Goal: Task Accomplishment & Management: Use online tool/utility

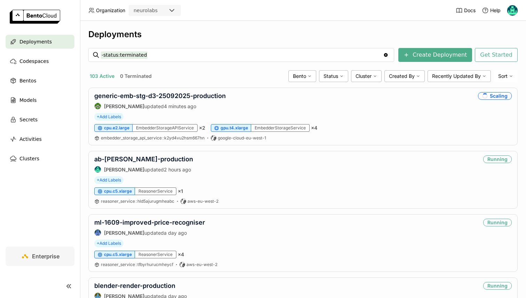
click at [146, 48] on div "-status:terminated -status:terminated" at bounding box center [241, 54] width 281 height 13
click at [149, 51] on input "-status:terminated" at bounding box center [242, 54] width 282 height 11
type input "segmenter"
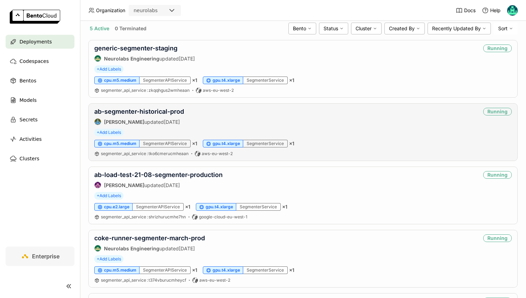
scroll to position [16, 0]
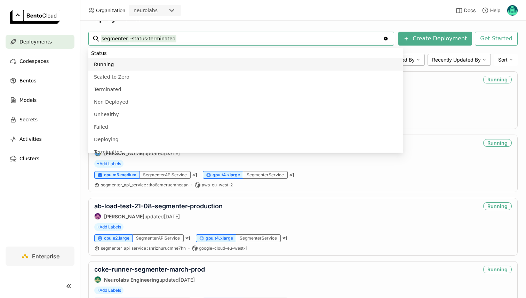
click at [323, 11] on header "Organization neurolabs Docs Help" at bounding box center [263, 10] width 526 height 21
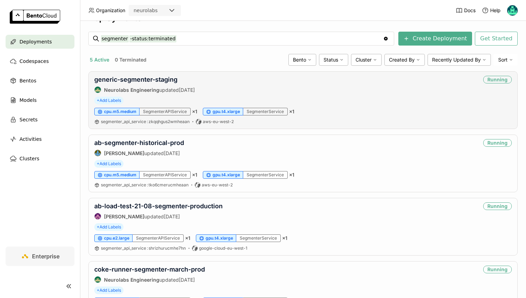
click at [132, 84] on div "generic-segmenter-staging Neurolabs Engineering updated 15 days ago" at bounding box center [144, 84] width 101 height 17
click at [136, 81] on link "generic-segmenter-staging" at bounding box center [135, 79] width 83 height 7
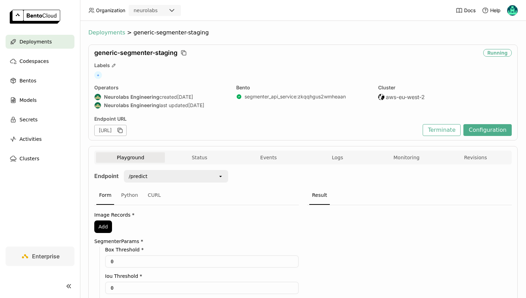
click at [97, 30] on span "Deployments" at bounding box center [106, 32] width 37 height 7
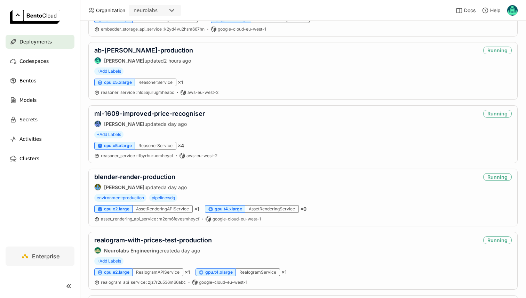
scroll to position [110, 0]
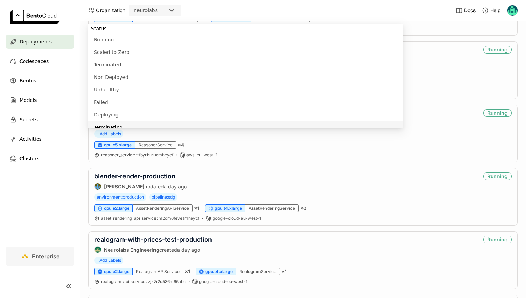
click at [53, 187] on nav "Deployments Codespaces Bentos Models Secrets Activities Clusters" at bounding box center [40, 141] width 80 height 212
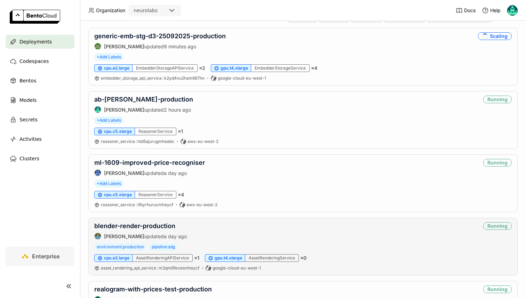
scroll to position [0, 0]
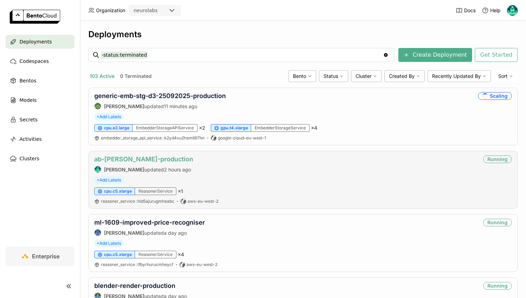
click at [153, 162] on link "ab-[PERSON_NAME]-production" at bounding box center [143, 159] width 99 height 7
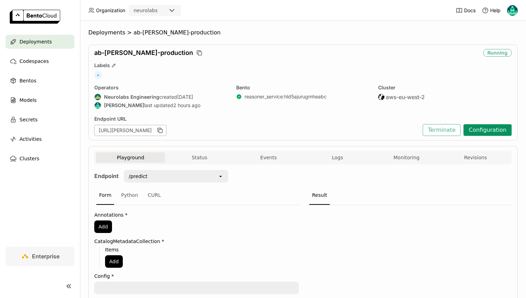
click at [479, 131] on button "Configuration" at bounding box center [488, 130] width 48 height 12
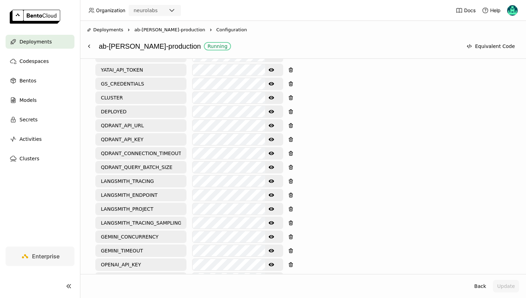
scroll to position [410, 0]
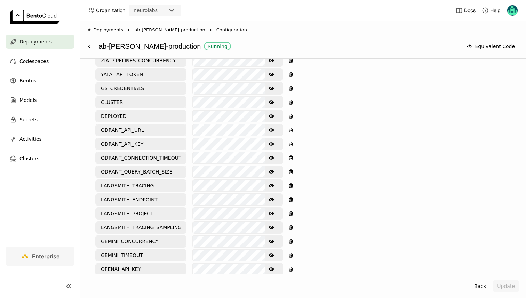
click at [274, 103] on icon "Show password text" at bounding box center [272, 103] width 6 height 6
click at [332, 110] on div "Environment Variables Key: Value: GEMINI_API_KEY LANGSMITH_API_KEY SENTRY_DSN S…" at bounding box center [303, 141] width 416 height 381
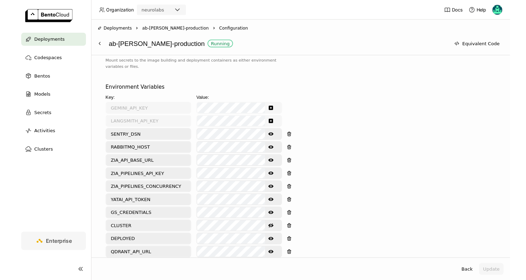
scroll to position [273, 0]
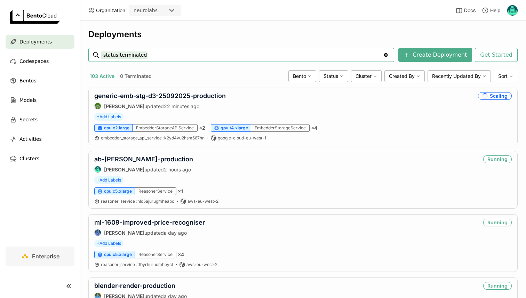
click at [183, 53] on input "-status:terminated" at bounding box center [242, 54] width 282 height 11
type input "segmenter"
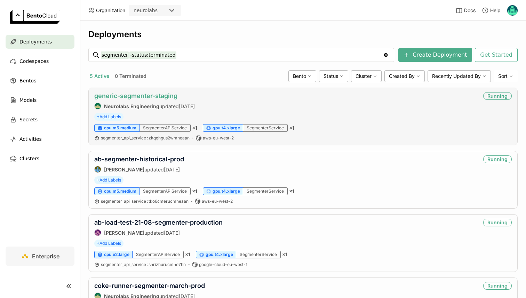
click at [133, 96] on link "generic-segmenter-staging" at bounding box center [135, 95] width 83 height 7
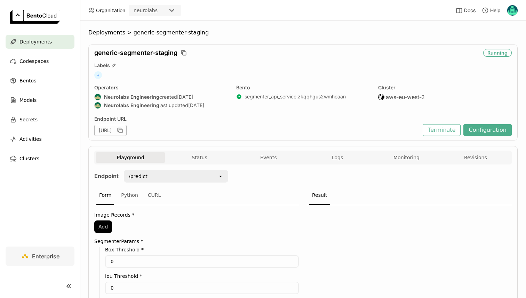
click at [199, 164] on div "Playground Status Events Logs Monitoring Revisions" at bounding box center [303, 158] width 414 height 12
click at [131, 194] on div "Python" at bounding box center [129, 195] width 23 height 19
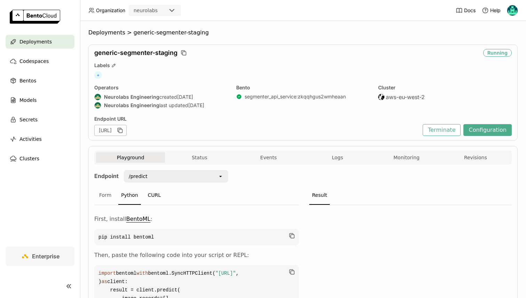
click at [153, 195] on div "CURL" at bounding box center [154, 195] width 19 height 19
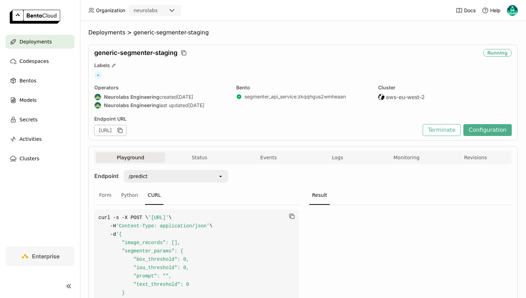
scroll to position [53, 0]
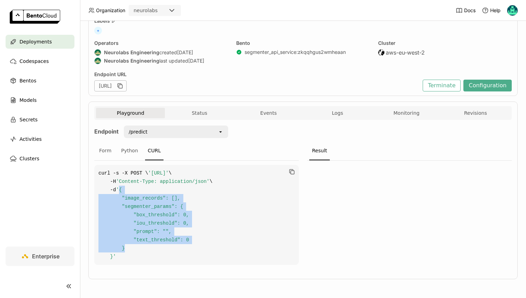
drag, startPoint x: 122, startPoint y: 190, endPoint x: 144, endPoint y: 250, distance: 63.6
click at [144, 250] on code "curl -s -X POST \ '[URL]' \ -H 'Content-Type: application/json' \ -d '{ "image_…" at bounding box center [196, 215] width 205 height 100
copy span "{ "image_records": [], "segmenter_params": { "box_threshold": 0, "iou_threshold…"
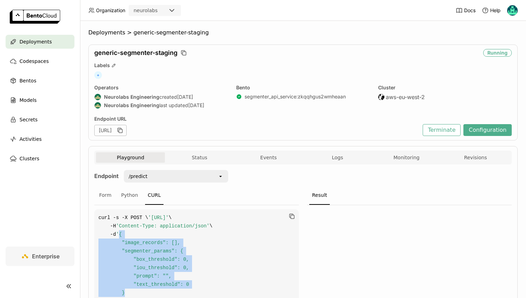
click at [46, 46] on div "Deployments" at bounding box center [40, 42] width 69 height 14
